Goal: Transaction & Acquisition: Purchase product/service

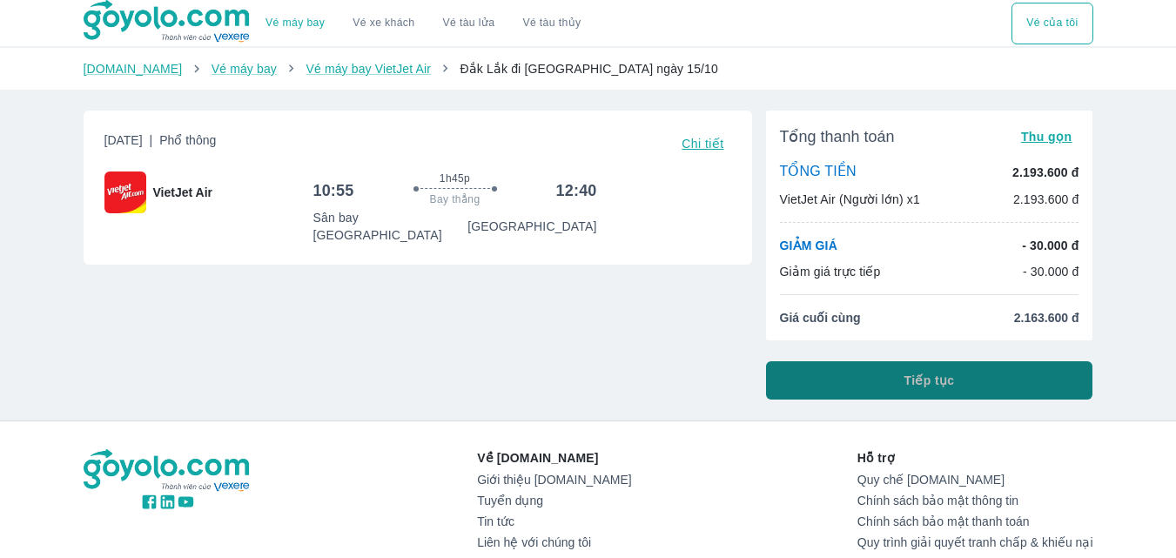
click at [873, 373] on button "Tiếp tục" at bounding box center [929, 380] width 327 height 38
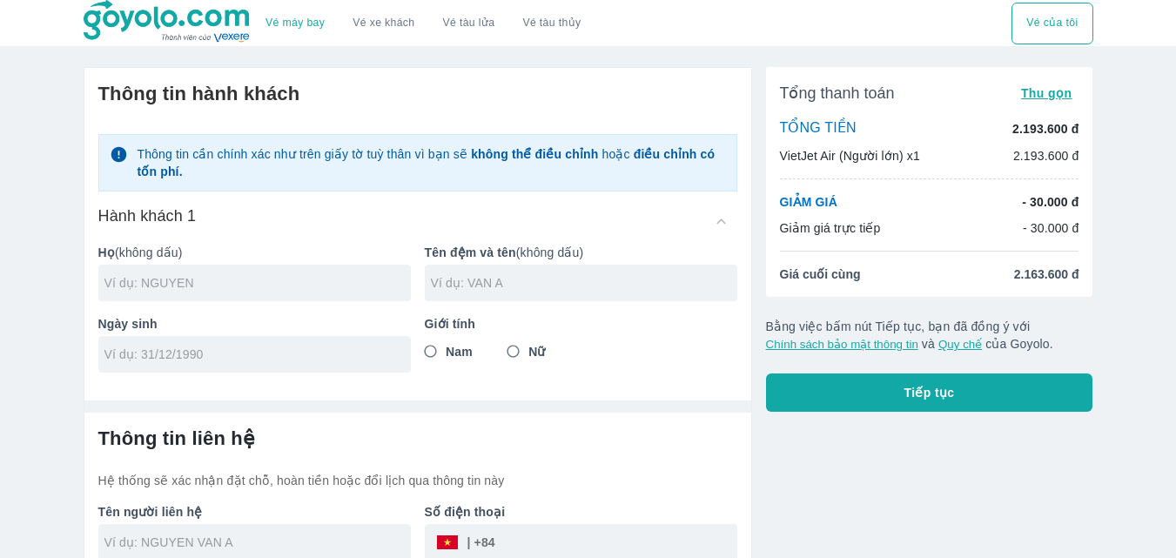
click at [187, 276] on input "text" at bounding box center [257, 282] width 306 height 17
type input "LE"
click at [187, 354] on input "tel" at bounding box center [248, 354] width 289 height 17
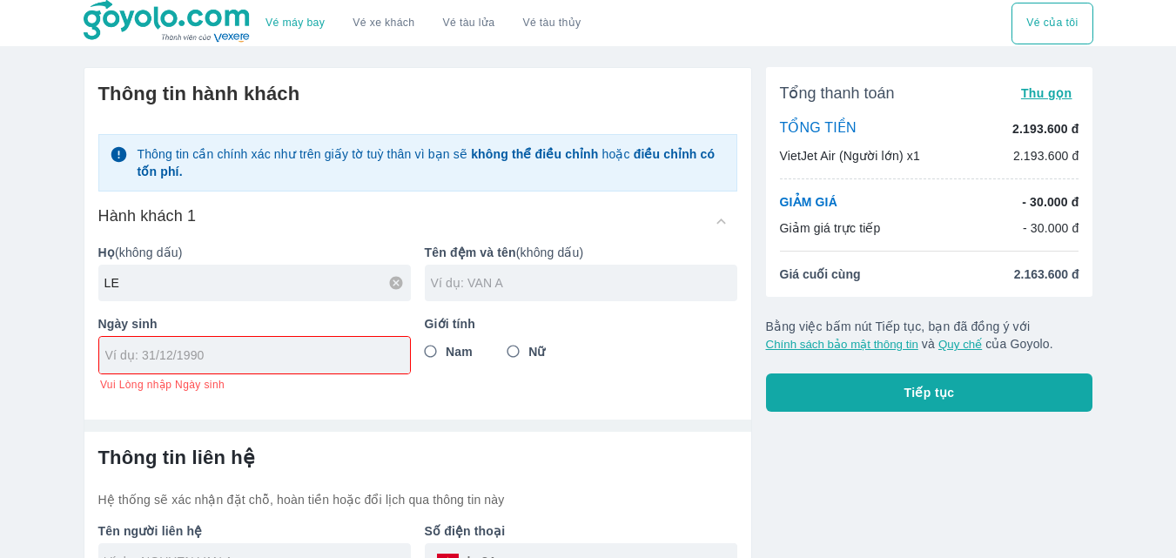
click at [487, 288] on input "text" at bounding box center [584, 282] width 306 height 17
click at [246, 356] on div at bounding box center [254, 355] width 312 height 38
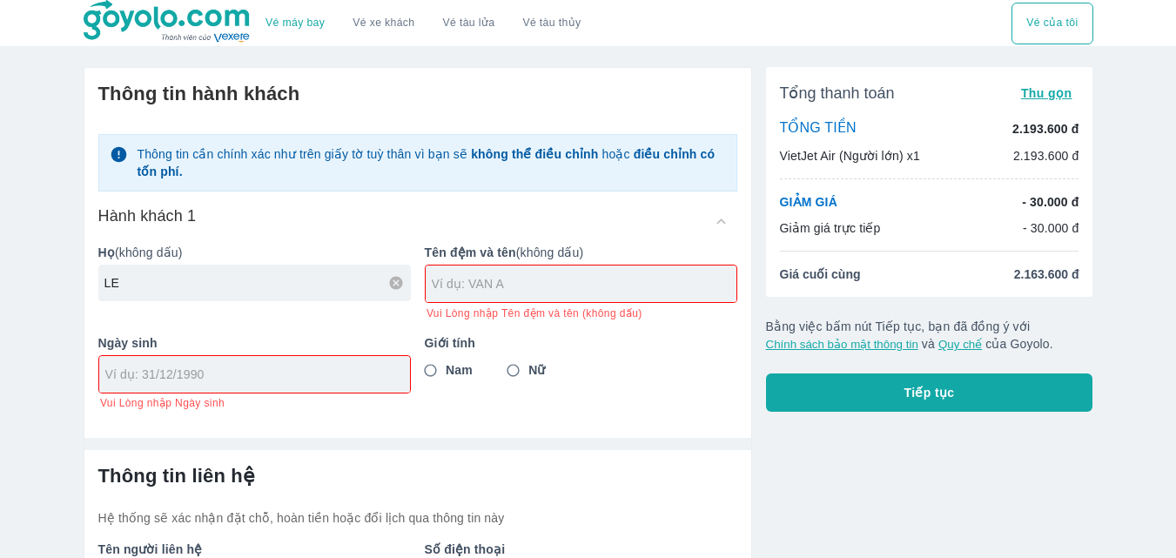
click at [246, 356] on div at bounding box center [254, 374] width 312 height 38
click at [261, 381] on input "tel" at bounding box center [248, 374] width 287 height 17
type input "[DATE]"
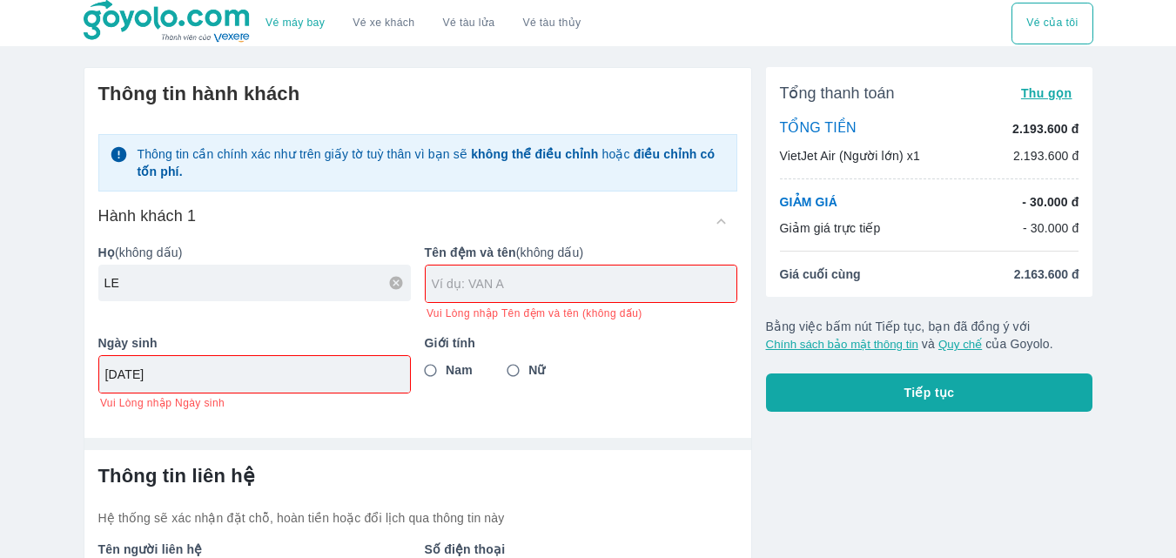
click at [488, 279] on input "text" at bounding box center [584, 283] width 305 height 17
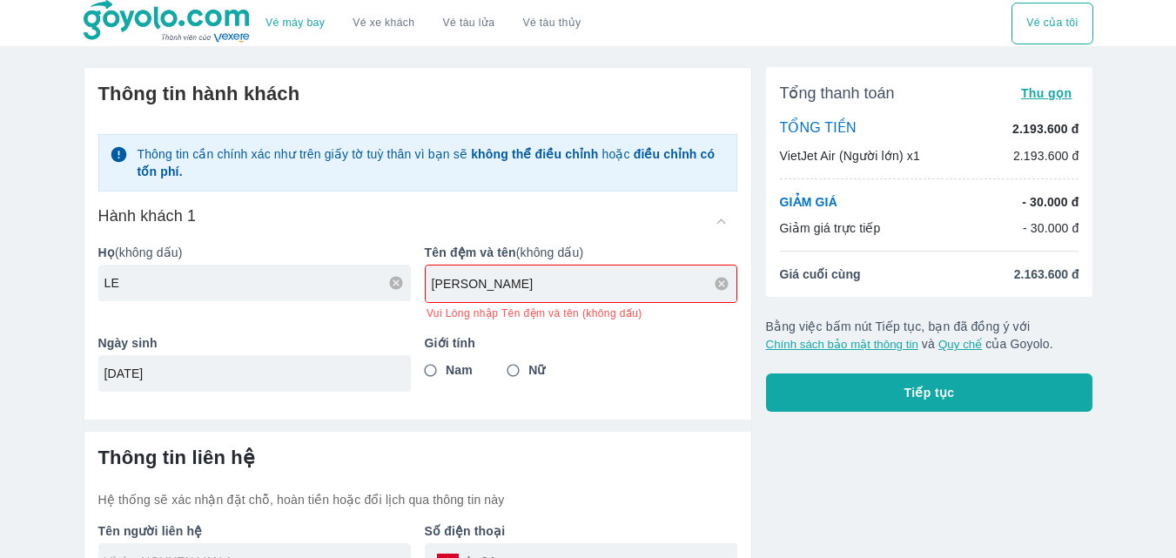
type input "[PERSON_NAME]"
click at [514, 374] on div "Thông tin hành khách Thông tin cần chính xác như trên giấy tờ tuỳ thân vì bạn s…" at bounding box center [417, 237] width 667 height 338
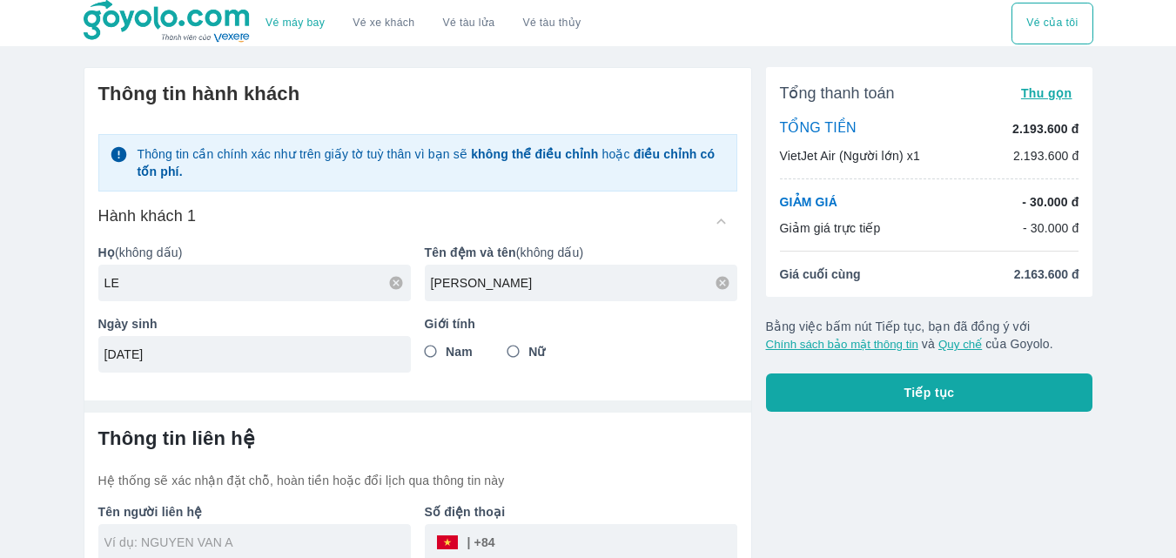
click at [517, 353] on input "Nữ" at bounding box center [513, 351] width 31 height 31
radio input "true"
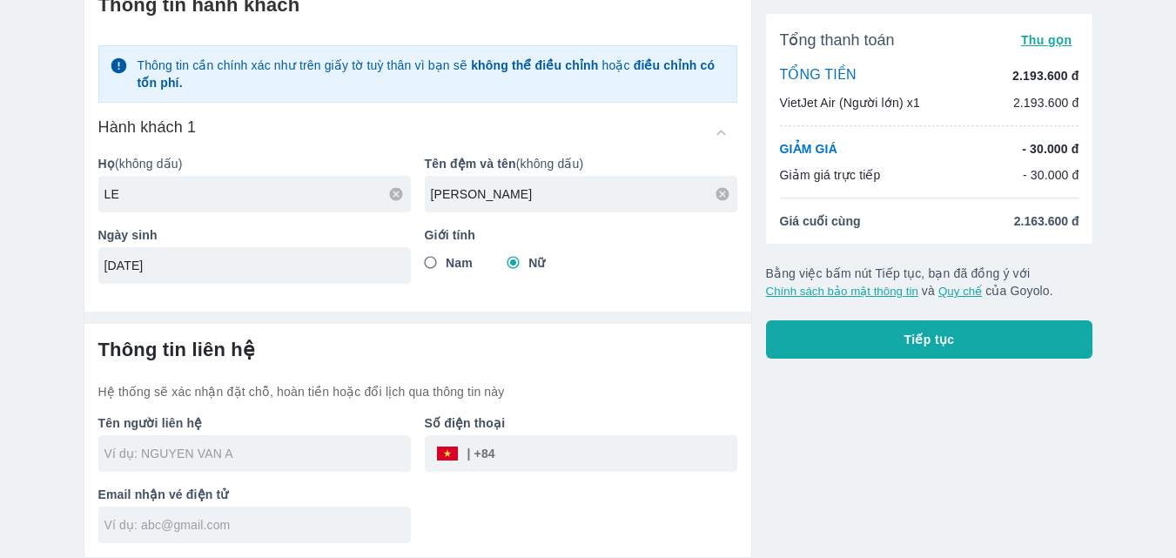
click at [159, 531] on input "text" at bounding box center [257, 524] width 306 height 17
type input "LE THI [PERSON_NAME]"
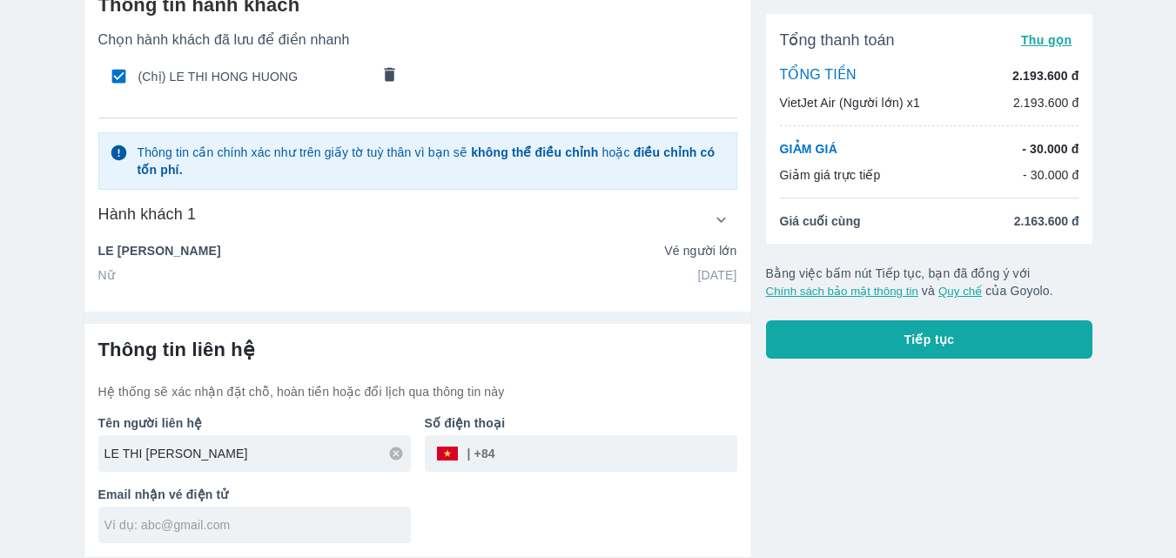
paste input "[EMAIL_ADDRESS][DOMAIN_NAME]"
type input "[EMAIL_ADDRESS][DOMAIN_NAME]"
click at [564, 465] on input "tel" at bounding box center [616, 454] width 242 height 42
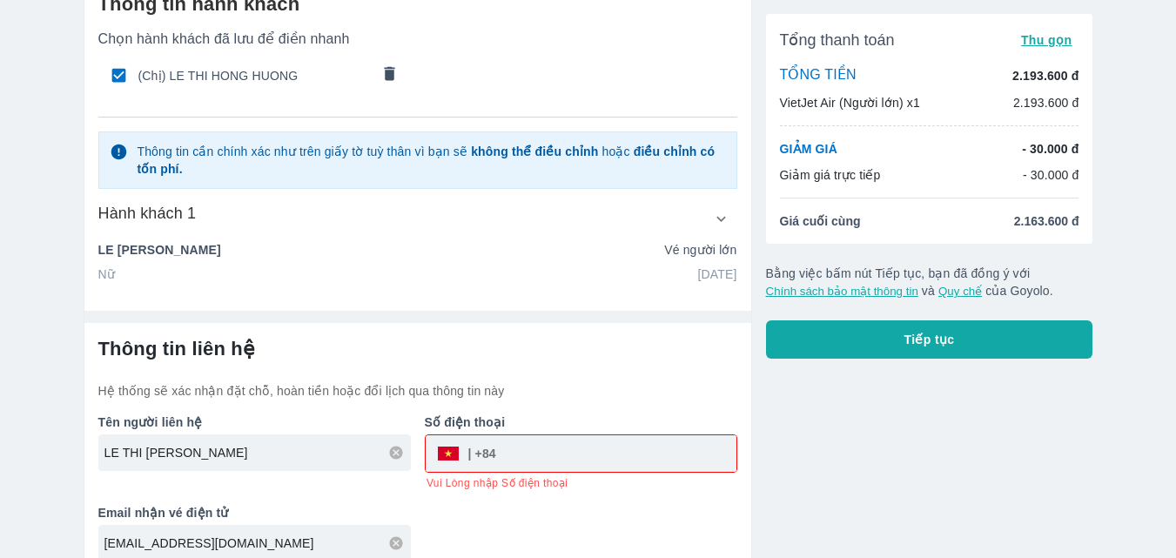
paste input "0963256403"
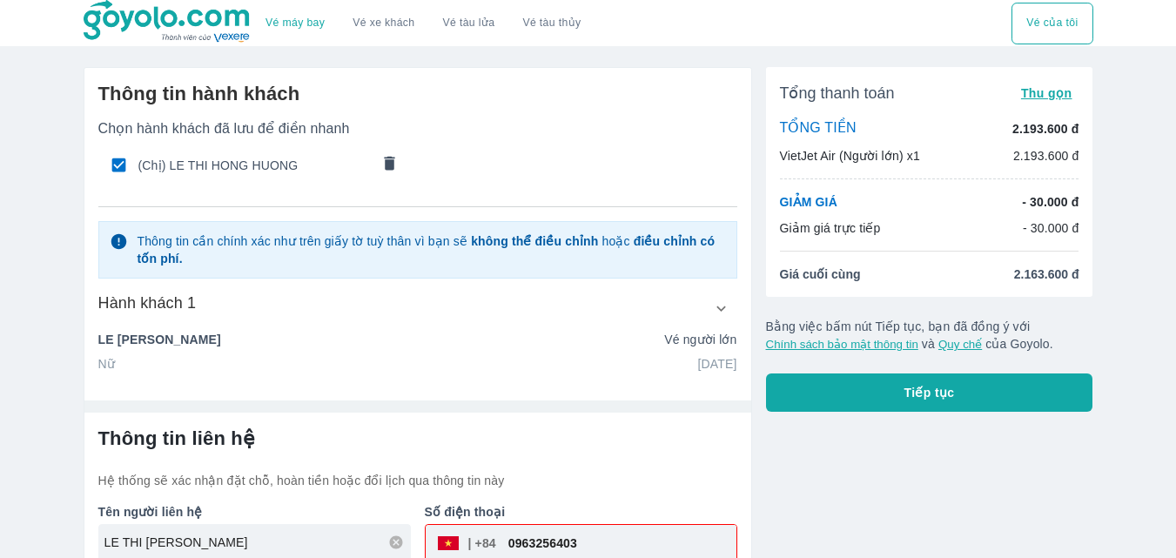
type input "0963256403"
click at [225, 166] on span "(Chị) LE THI HONG HUONG" at bounding box center [254, 165] width 232 height 17
radio input "false"
checkbox input "false"
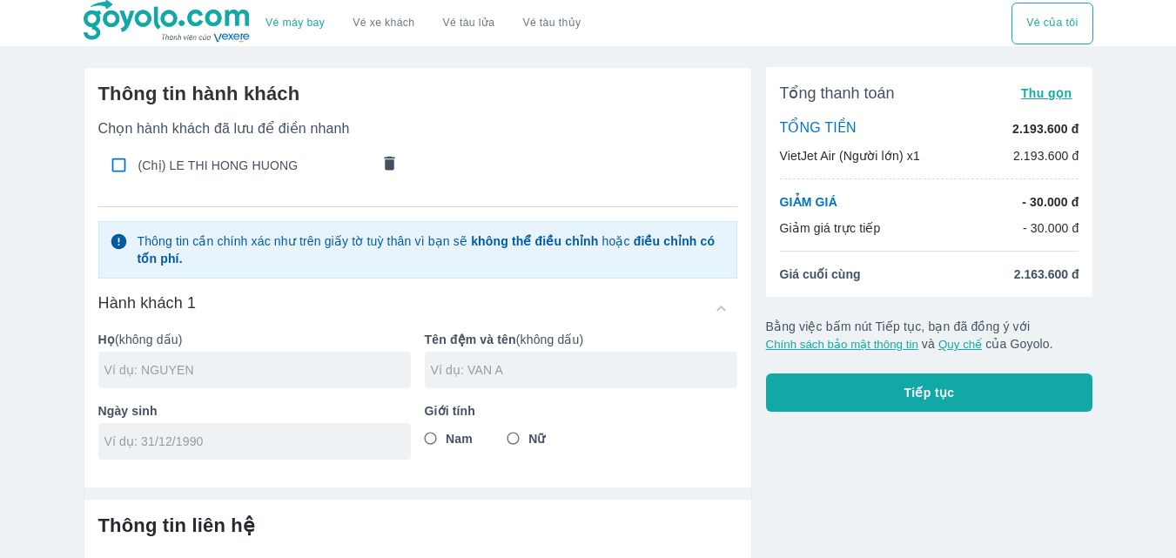
click at [303, 364] on input "text" at bounding box center [257, 369] width 306 height 17
click at [234, 170] on span "(Chị) LE THI HONG HUONG" at bounding box center [254, 165] width 232 height 17
type input "LE"
type input "[PERSON_NAME]"
type input "[DATE]"
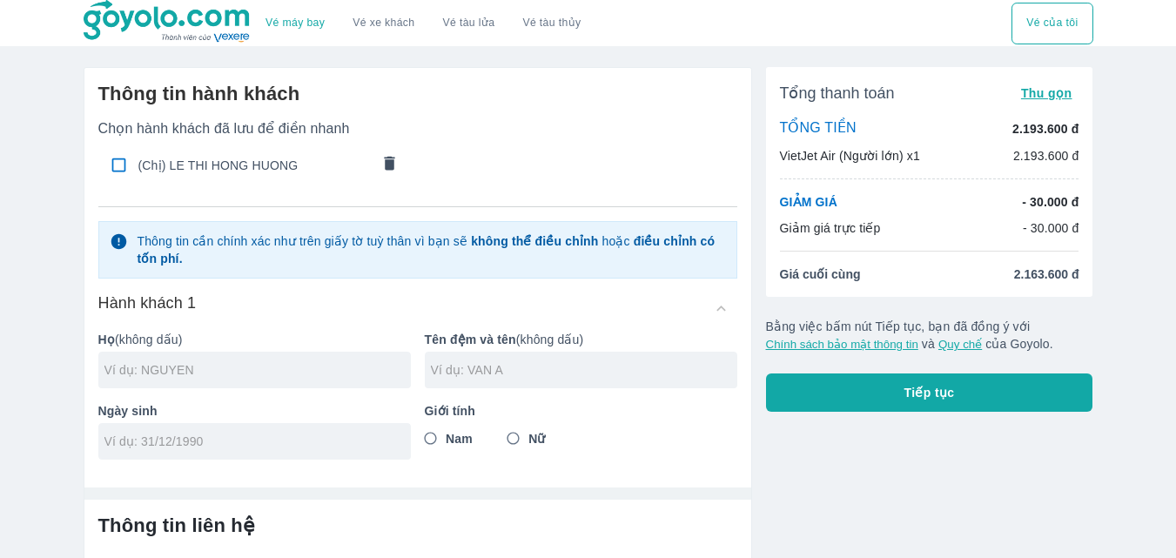
radio input "true"
type input "LE THI [PERSON_NAME]"
checkbox input "true"
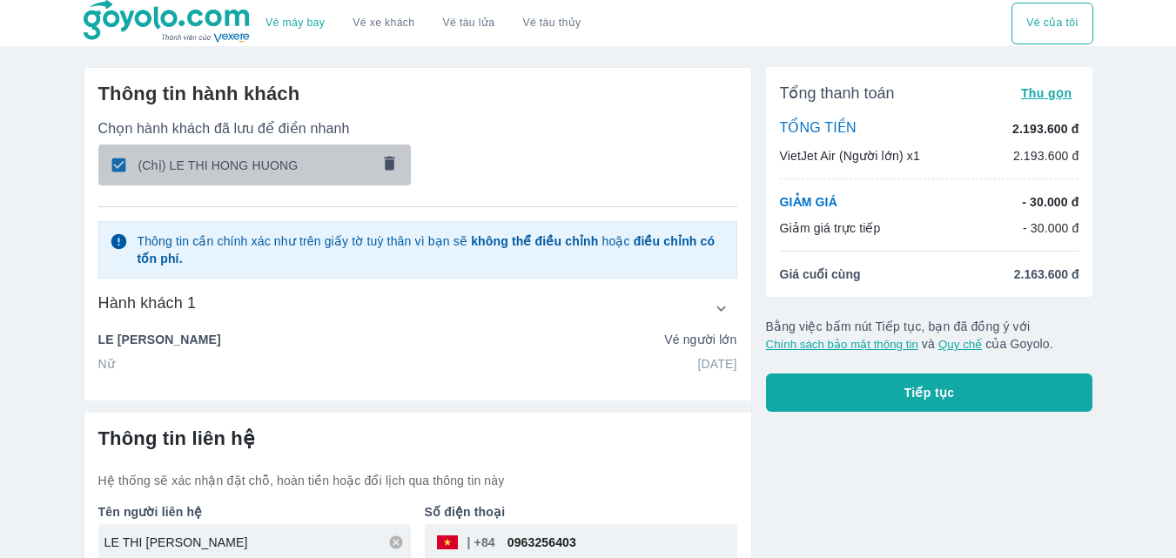
click at [234, 170] on span "(Chị) LE THI HONG HUONG" at bounding box center [254, 165] width 232 height 17
radio input "false"
checkbox input "false"
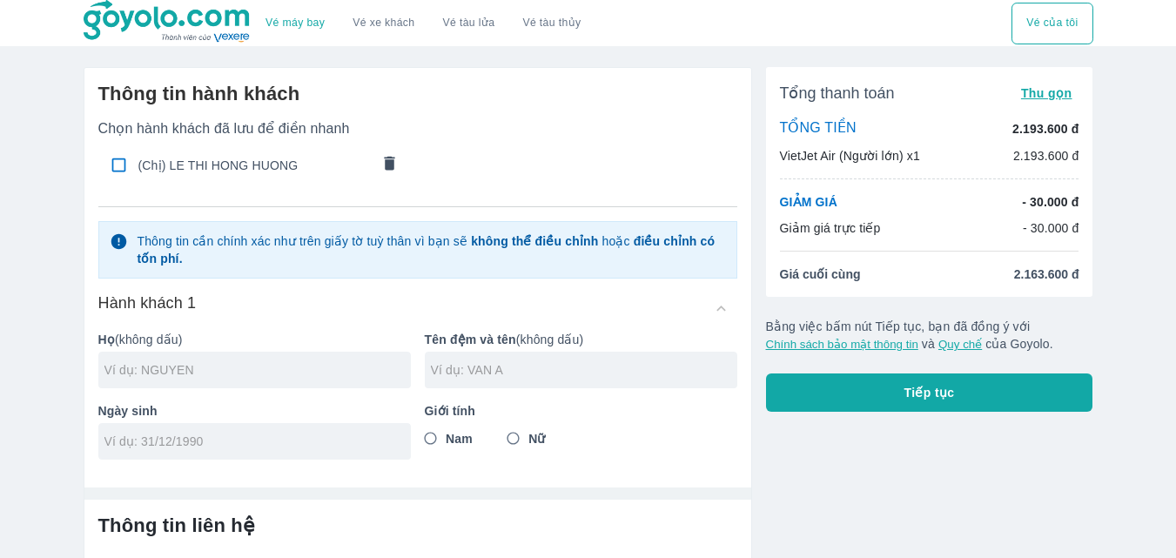
click at [234, 170] on span "(Chị) LE THI HONG HUONG" at bounding box center [254, 165] width 232 height 17
type input "LE"
type input "[PERSON_NAME]"
type input "[DATE]"
radio input "true"
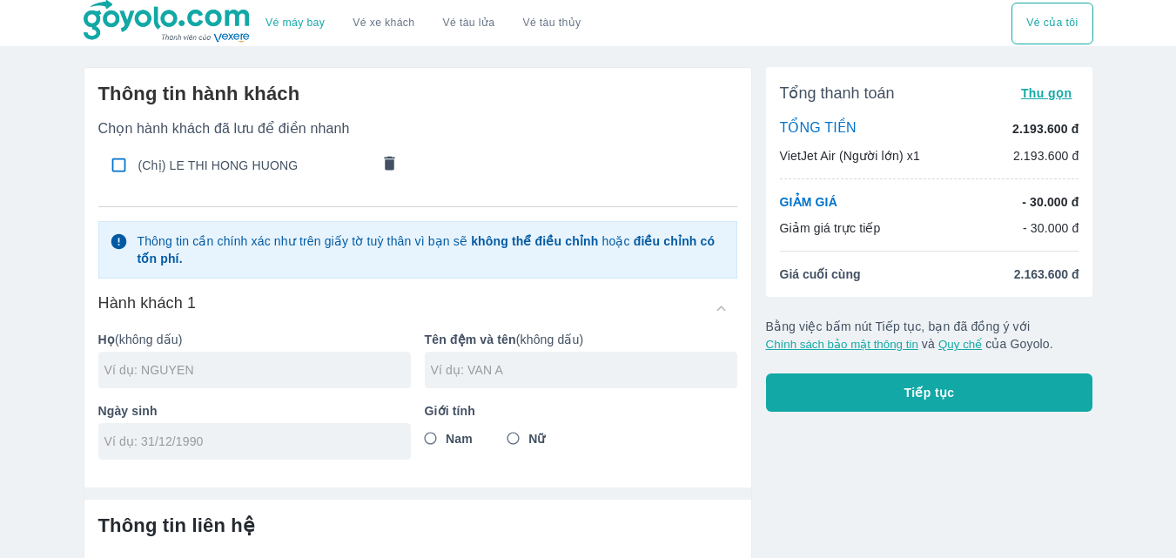
type input "LE THI [PERSON_NAME]"
checkbox input "true"
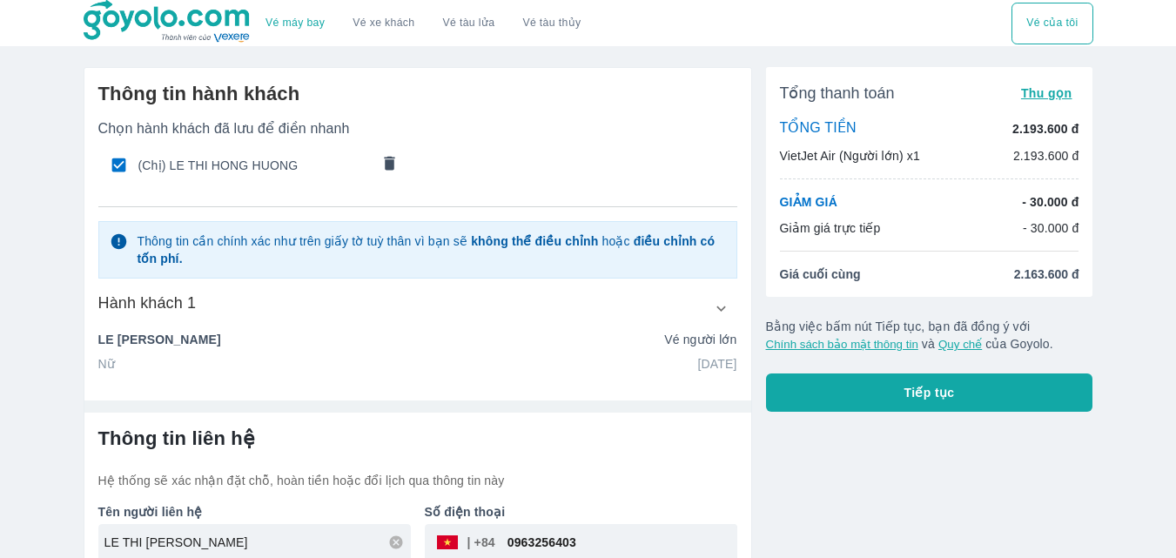
click at [722, 319] on button "button" at bounding box center [721, 307] width 31 height 31
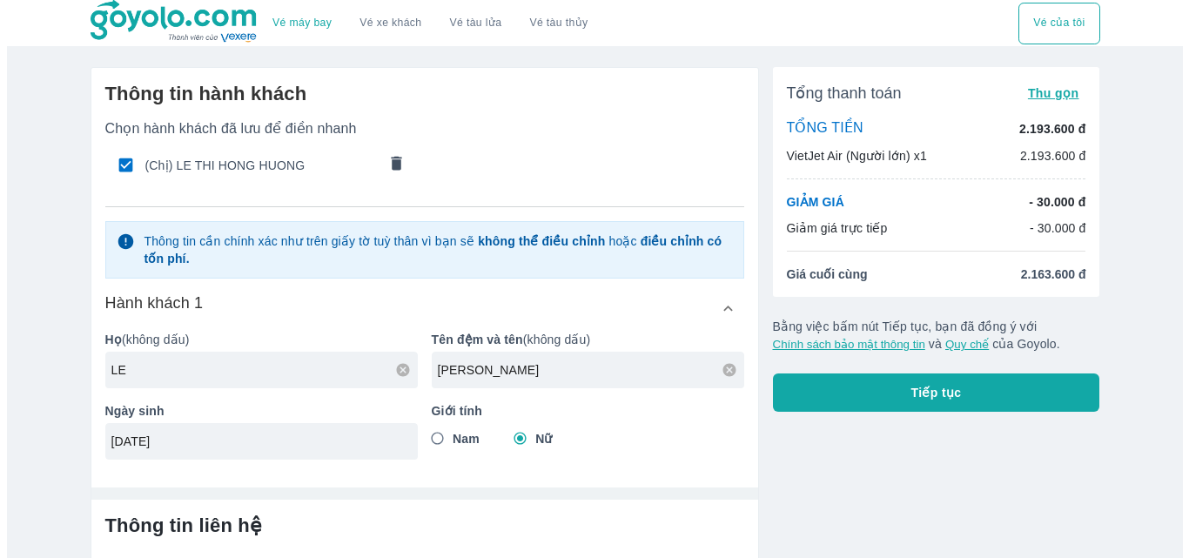
scroll to position [177, 0]
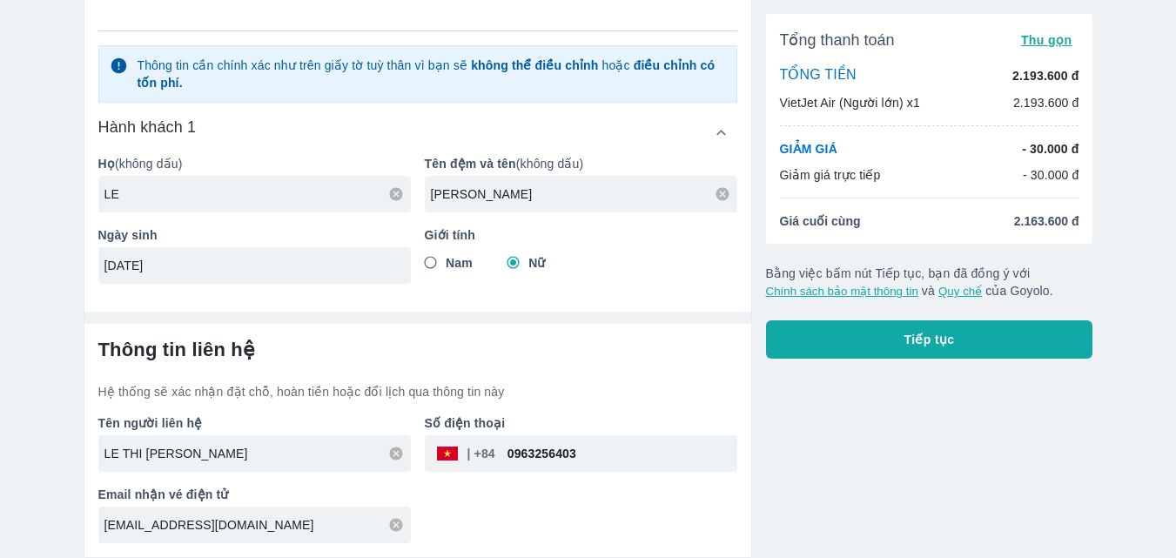
click at [930, 338] on span "Tiếp tục" at bounding box center [929, 339] width 50 height 17
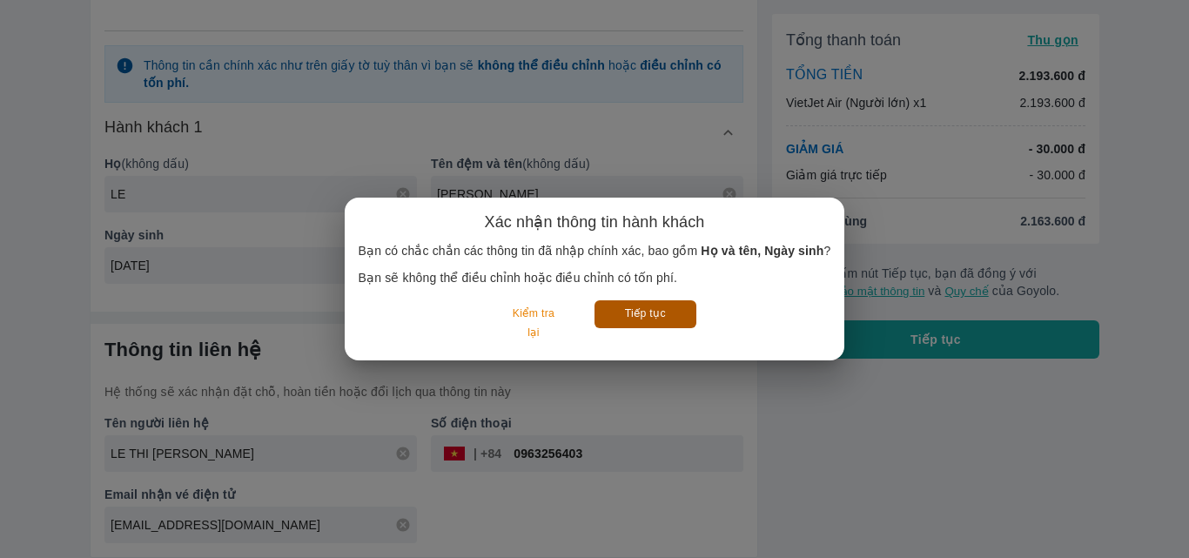
click at [651, 315] on button "Tiếp tục" at bounding box center [646, 313] width 102 height 27
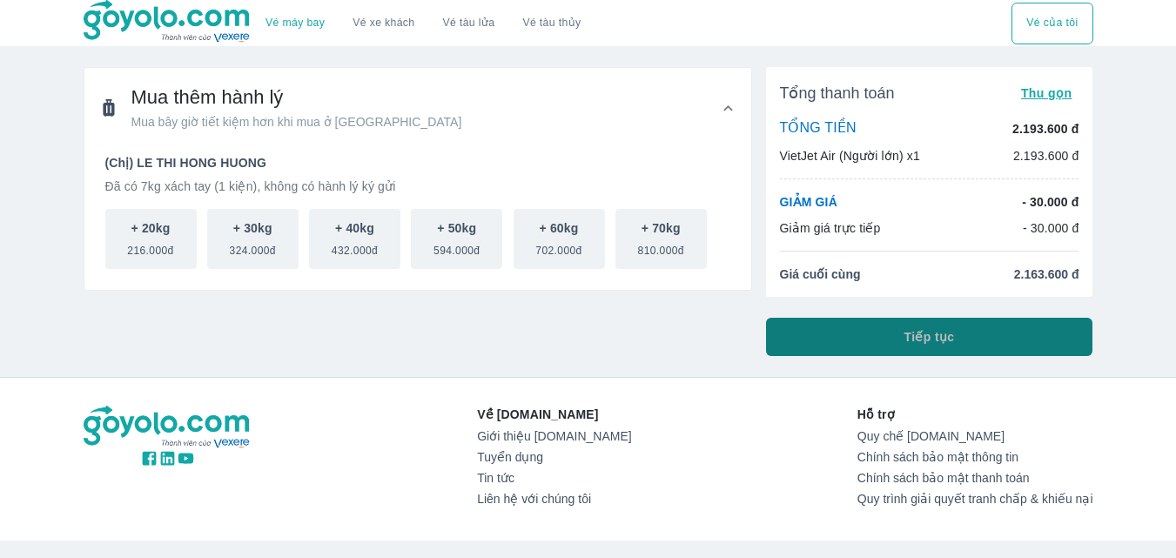
click at [879, 335] on button "Tiếp tục" at bounding box center [929, 337] width 327 height 38
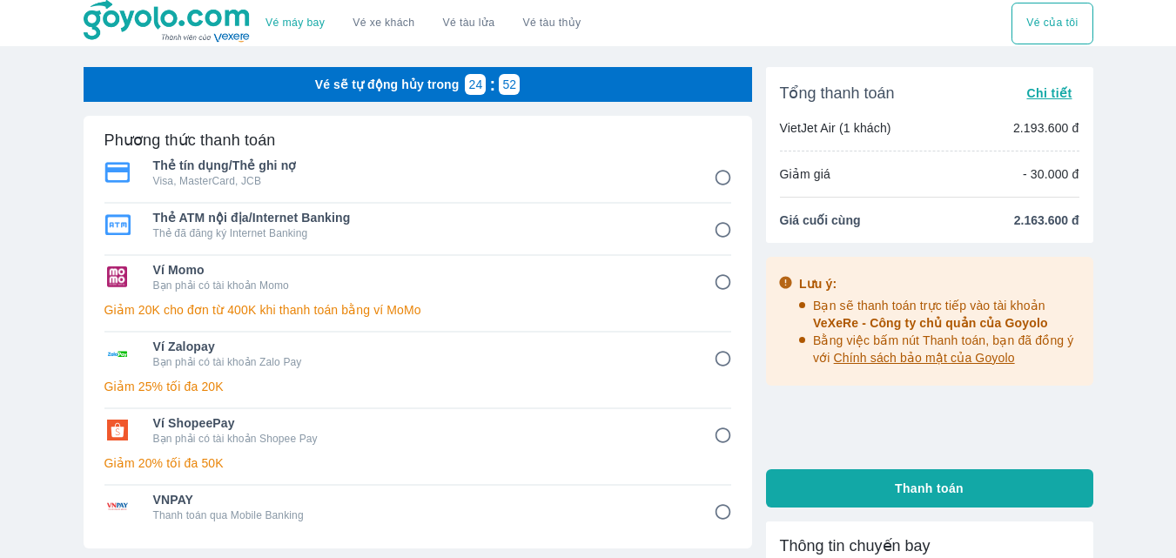
click at [725, 438] on input "6" at bounding box center [723, 436] width 34 height 34
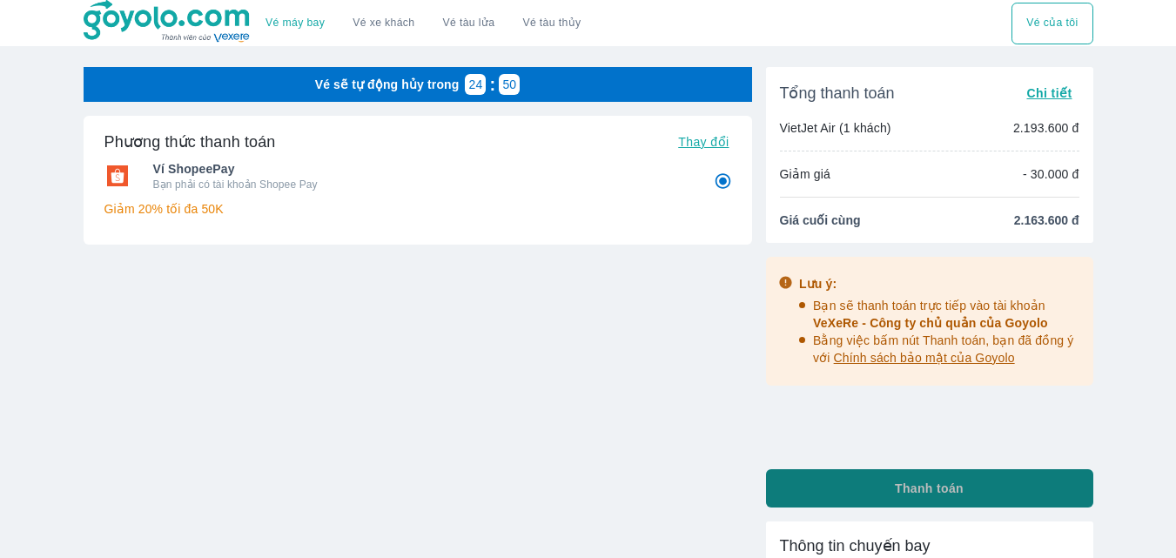
click at [880, 489] on button "Thanh toán" at bounding box center [929, 488] width 327 height 38
radio input "true"
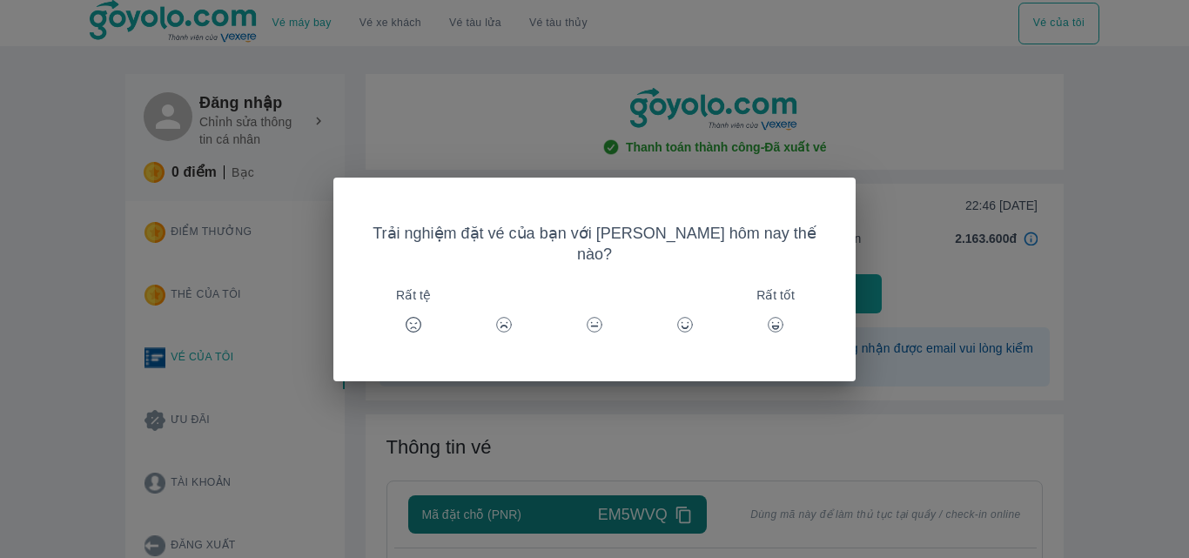
click at [769, 317] on circle at bounding box center [776, 324] width 15 height 15
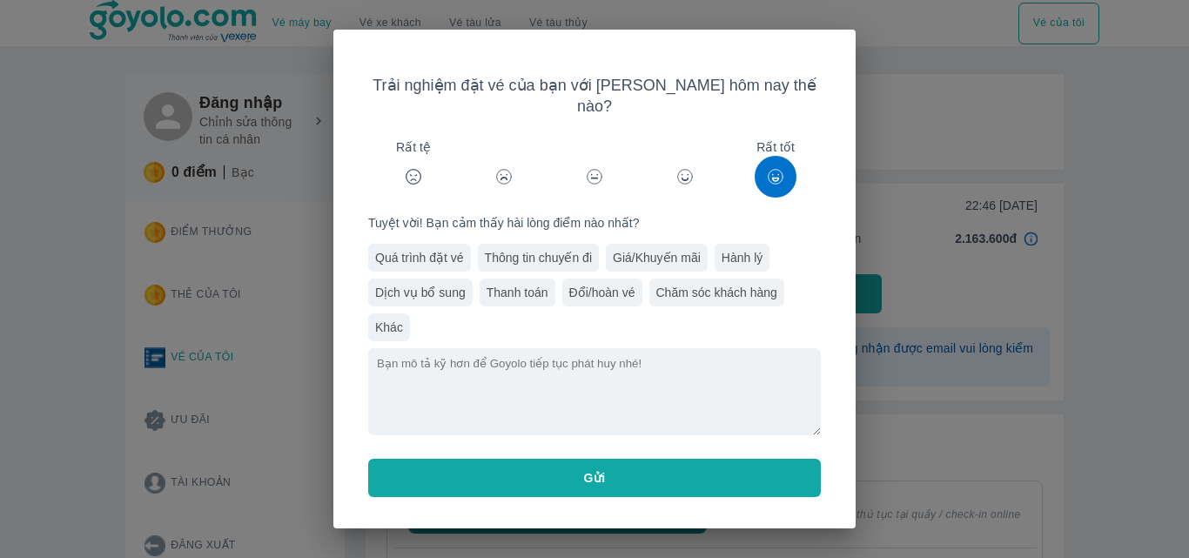
click at [216, 265] on div "Trải nghiệm đặt vé của bạn với Goyolo hôm nay thế nào? Rất tệ Rất tốt Tuyệt vời…" at bounding box center [594, 279] width 1189 height 558
